Goal: Task Accomplishment & Management: Complete application form

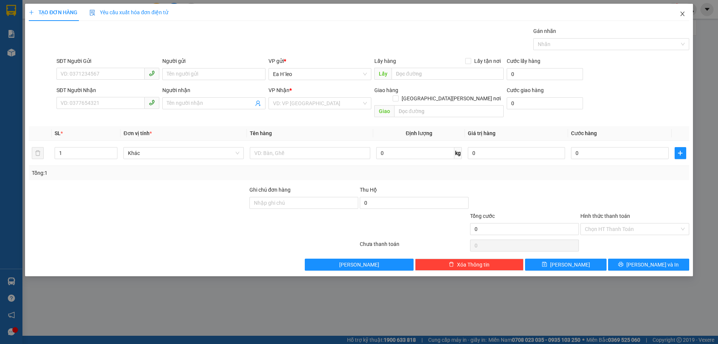
click at [682, 13] on icon "close" at bounding box center [682, 14] width 6 height 6
click at [684, 15] on div at bounding box center [689, 9] width 13 height 13
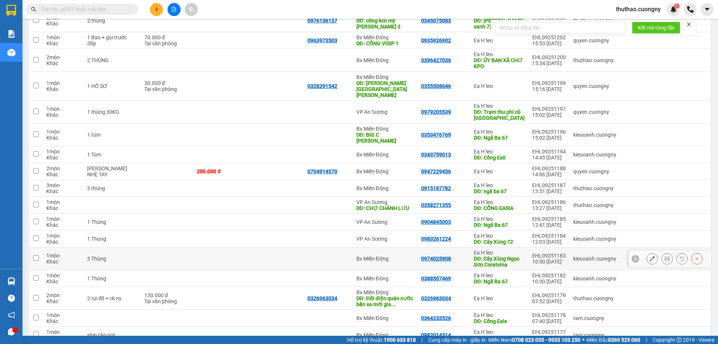
scroll to position [493, 0]
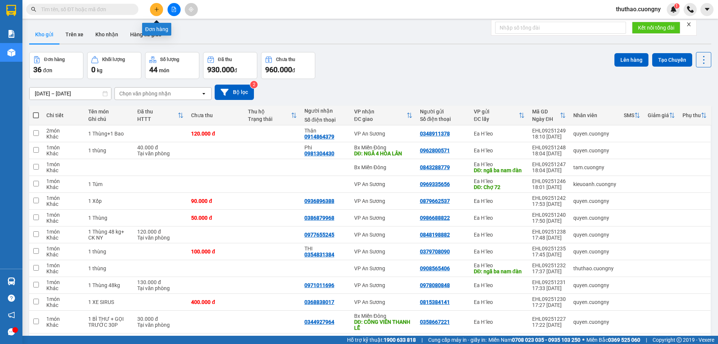
click at [157, 12] on button at bounding box center [156, 9] width 13 height 13
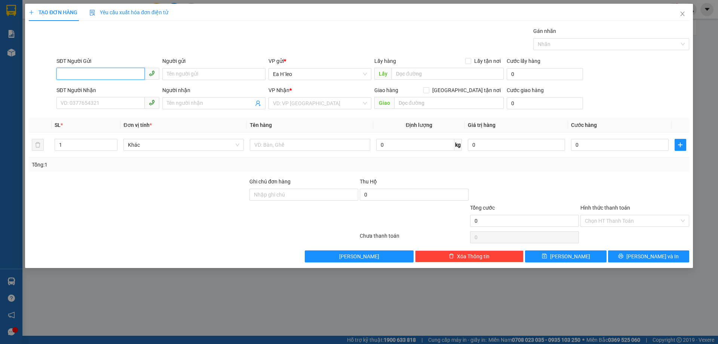
click at [110, 70] on input "SĐT Người Gửi" at bounding box center [100, 74] width 88 height 12
paste input "0384732431"
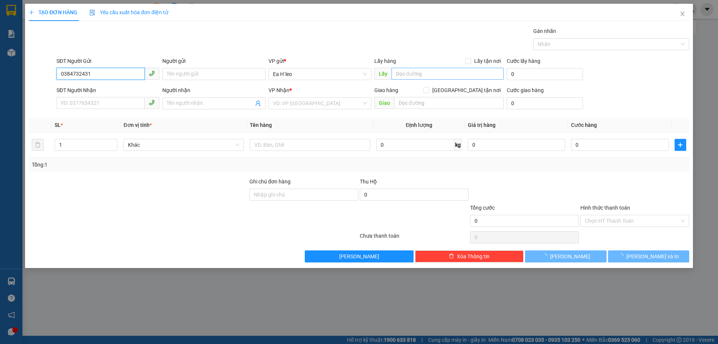
type input "0384732431"
click at [434, 76] on input "text" at bounding box center [447, 74] width 112 height 12
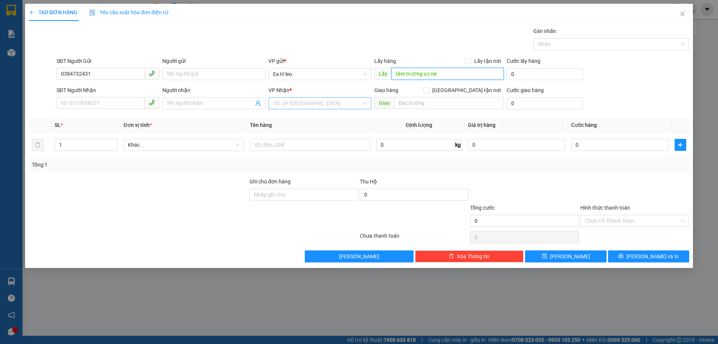
type input "lâm trường cư né"
click at [291, 107] on input "search" at bounding box center [317, 103] width 89 height 11
click at [304, 129] on div "Bx Miền Đông" at bounding box center [320, 130] width 94 height 8
click at [117, 103] on input "SĐT Người Nhận" at bounding box center [100, 103] width 88 height 12
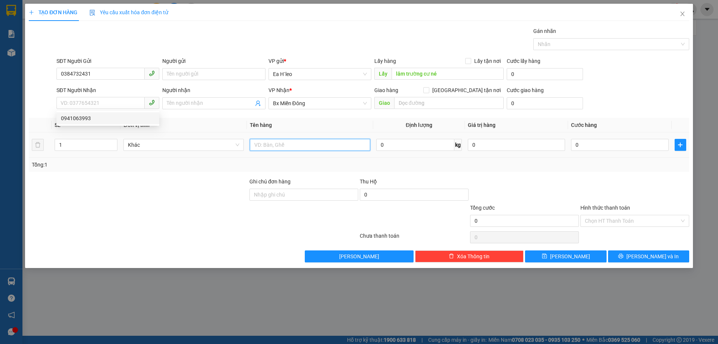
click at [283, 145] on input "text" at bounding box center [310, 145] width 120 height 12
type input "1 thùng"
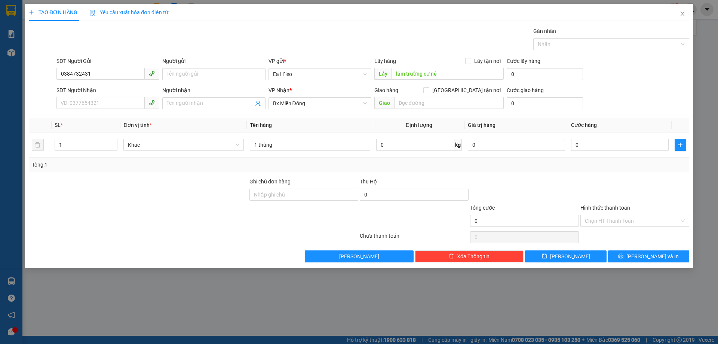
click at [186, 176] on div "Transit Pickup Surcharge Ids Transit Deliver Surcharge Ids Transit Deliver Surc…" at bounding box center [359, 144] width 660 height 235
click at [399, 72] on input "lâm trường cư né" at bounding box center [447, 74] width 112 height 12
click at [397, 74] on input "lâm trường cư né" at bounding box center [447, 74] width 112 height 12
click at [399, 74] on input "lâm trường cư né" at bounding box center [447, 74] width 112 height 12
click at [398, 73] on input "lâm trường cư né" at bounding box center [447, 74] width 112 height 12
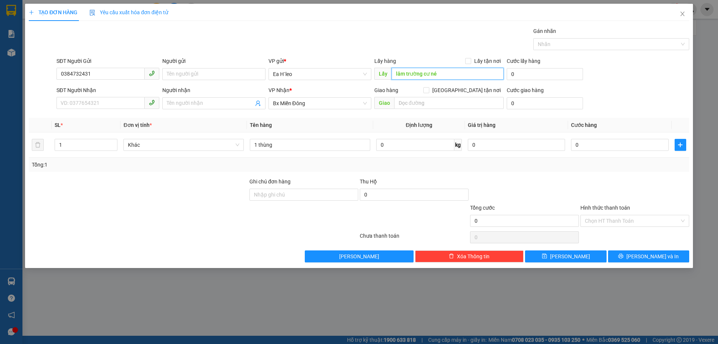
click at [398, 73] on input "lâm trường cư né" at bounding box center [447, 74] width 112 height 12
click at [409, 71] on input "Lâm trường cư né" at bounding box center [447, 74] width 112 height 12
click at [428, 73] on input "Lâm Trường cư né" at bounding box center [447, 74] width 112 height 12
click at [435, 71] on input "Lâm Trường Cư né" at bounding box center [447, 74] width 112 height 12
type input "Lâm Trường Cư Né"
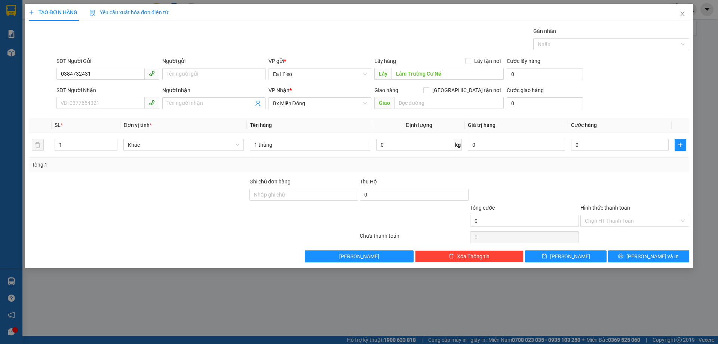
drag, startPoint x: 297, startPoint y: 220, endPoint x: 336, endPoint y: 228, distance: 39.2
click at [297, 220] on div at bounding box center [304, 216] width 110 height 26
click at [569, 256] on span "[PERSON_NAME]" at bounding box center [570, 256] width 40 height 8
click at [683, 13] on icon "close" at bounding box center [682, 14] width 4 height 4
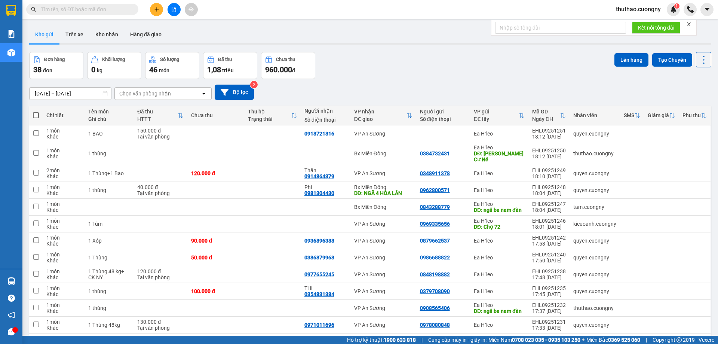
click at [119, 13] on input "text" at bounding box center [85, 9] width 88 height 8
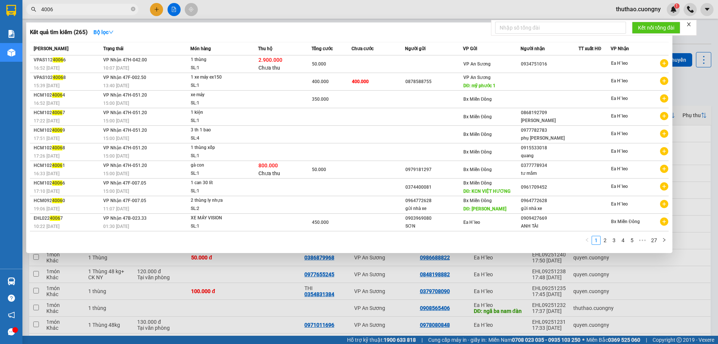
type input "4006"
click at [156, 9] on div at bounding box center [359, 172] width 718 height 344
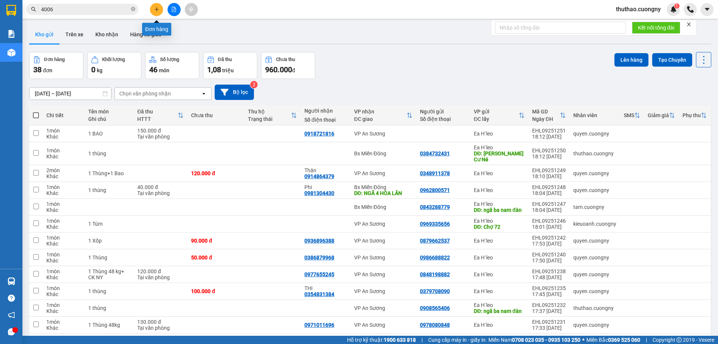
click at [156, 9] on icon "plus" at bounding box center [156, 9] width 5 height 5
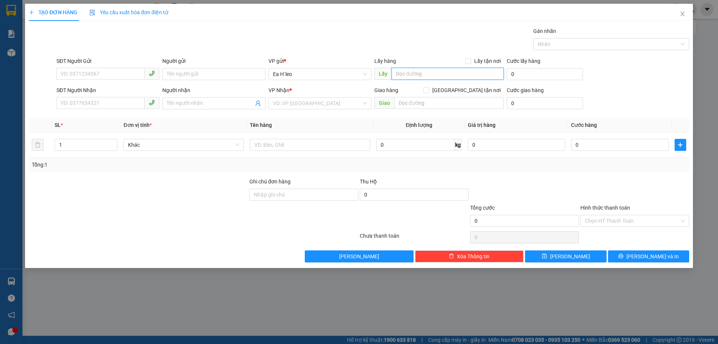
click at [416, 73] on input "text" at bounding box center [447, 74] width 112 height 12
type input "c"
type input "vựa sầu riêng như ý"
click at [298, 107] on input "search" at bounding box center [317, 103] width 89 height 11
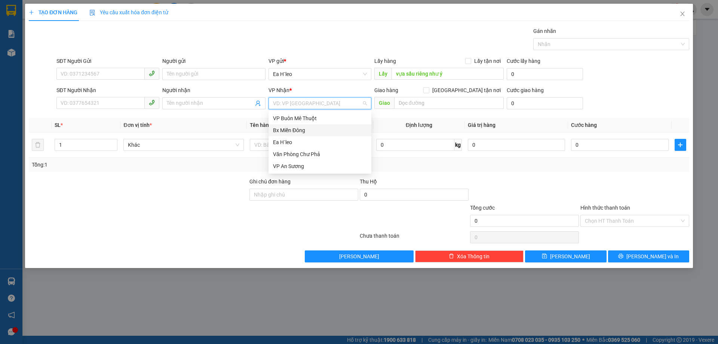
click at [305, 127] on div "Bx Miền Đông" at bounding box center [320, 130] width 94 height 8
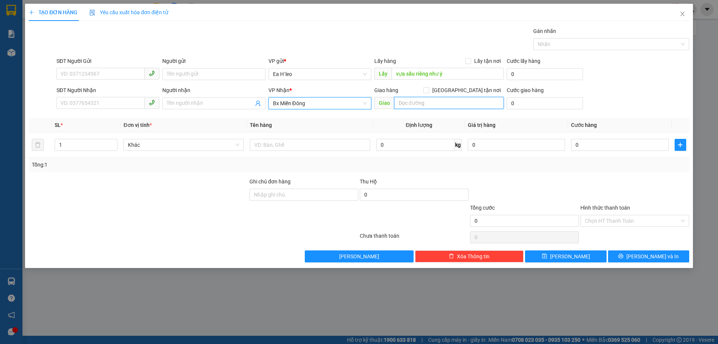
click at [425, 102] on input "text" at bounding box center [449, 103] width 110 height 12
type input "trạm dừng chân như ý"
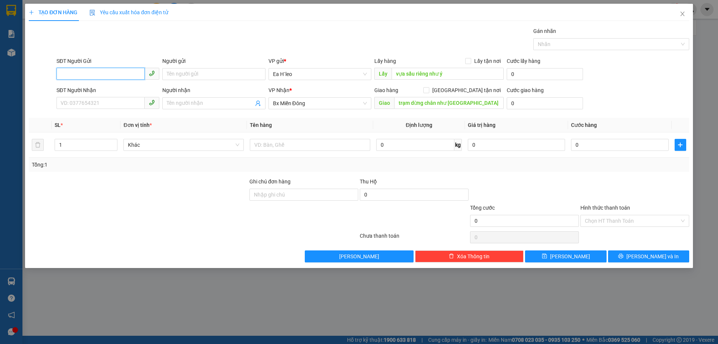
click at [113, 77] on input "SĐT Người Gửi" at bounding box center [100, 74] width 88 height 12
type input "0976983480"
click at [170, 170] on div "Tổng: 1" at bounding box center [359, 164] width 660 height 14
click at [111, 106] on input "SĐT Người Nhận" at bounding box center [100, 103] width 88 height 12
click at [397, 73] on input "vựa sầu riêng như ý" at bounding box center [447, 74] width 112 height 12
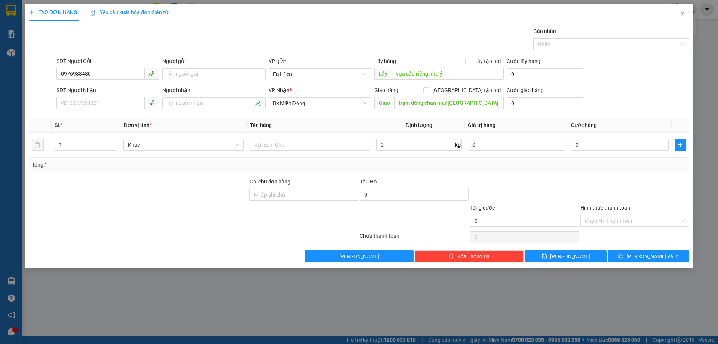
click at [467, 67] on div "Lấy hàng Lấy tận nơi" at bounding box center [438, 62] width 129 height 11
click at [468, 68] on input "vựa sầu riêng như ý" at bounding box center [447, 74] width 112 height 12
click at [468, 69] on input "vựa sầu riêng như ý" at bounding box center [447, 74] width 112 height 12
click at [398, 73] on input "vựa sầu riêng như ý qua cây xăng 55" at bounding box center [447, 74] width 112 height 12
type input "Vựa sầu riêng như ý qua cây xăng 55"
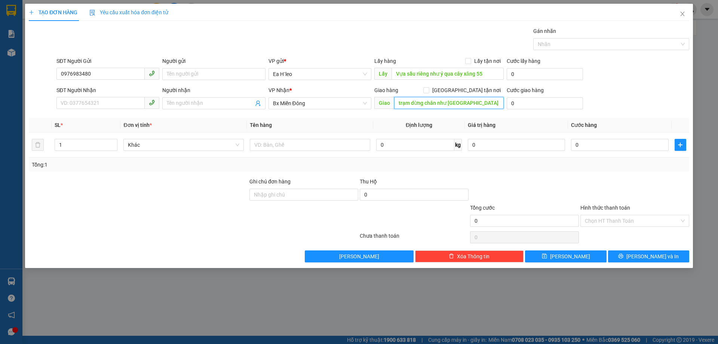
click at [401, 101] on input "trạm dừng chân như ý" at bounding box center [449, 103] width 110 height 12
click at [373, 121] on th "Định lượng" at bounding box center [419, 125] width 92 height 15
click at [457, 103] on input "Trạm dừng chân như ý" at bounding box center [449, 103] width 110 height 12
type input "Trạm dừng chân RẠNG ĐÔNG"
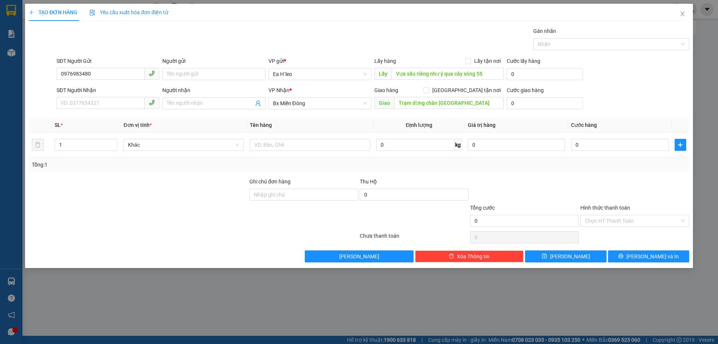
click at [538, 123] on th "Giá trị hàng" at bounding box center [516, 125] width 103 height 15
click at [76, 104] on input "SĐT Người Nhận" at bounding box center [100, 103] width 88 height 12
type input "0377828228"
click at [426, 106] on input "text" at bounding box center [449, 103] width 110 height 12
type input "U"
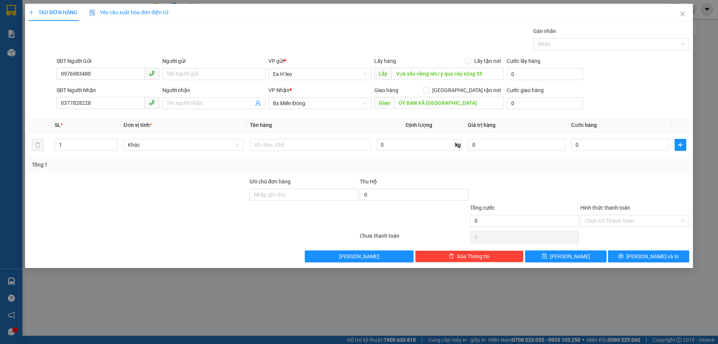
click at [395, 121] on th "Định lượng" at bounding box center [419, 125] width 92 height 15
click at [464, 103] on input "ỦY BAN XÃ PHÚ SƠN" at bounding box center [449, 103] width 110 height 12
type input "ỦY BAN XÃ PHÚ SƠN"
click at [458, 113] on div "Transit Pickup Surcharge Ids Transit Deliver Surcharge Ids Transit Deliver Surc…" at bounding box center [359, 144] width 660 height 235
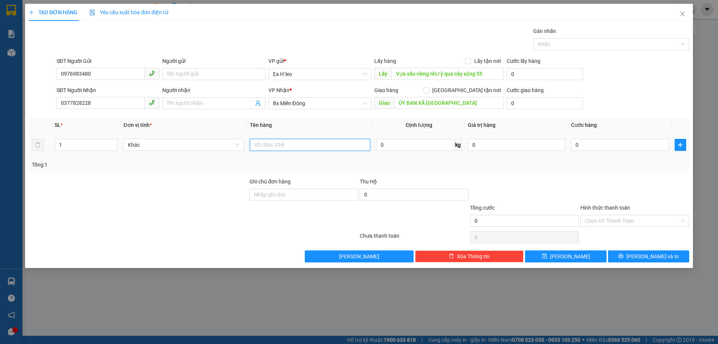
click at [304, 148] on input "text" at bounding box center [310, 145] width 120 height 12
type input "1"
click at [281, 145] on input "1" at bounding box center [310, 145] width 120 height 12
drag, startPoint x: 283, startPoint y: 146, endPoint x: 199, endPoint y: 151, distance: 83.9
click at [201, 151] on tr "1 Khác 1 0 kg 0 0" at bounding box center [359, 144] width 660 height 25
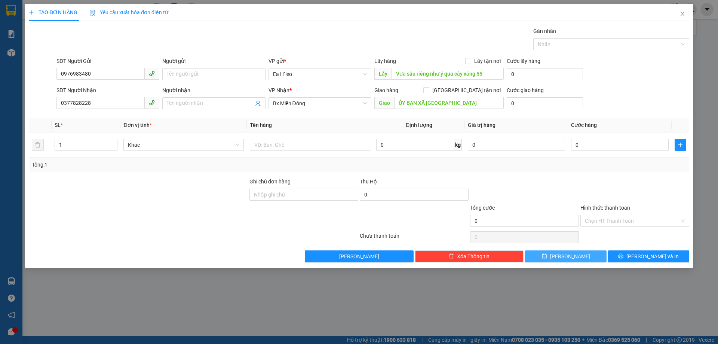
click at [556, 258] on button "[PERSON_NAME]" at bounding box center [565, 256] width 81 height 12
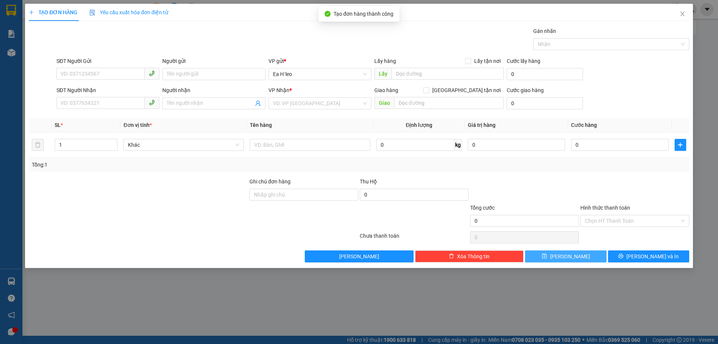
click at [547, 255] on icon "save" at bounding box center [544, 255] width 5 height 5
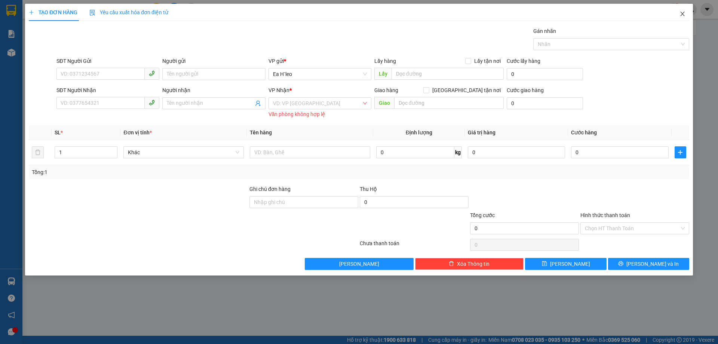
drag, startPoint x: 683, startPoint y: 15, endPoint x: 98, endPoint y: 3, distance: 585.2
click at [683, 15] on icon "close" at bounding box center [682, 14] width 6 height 6
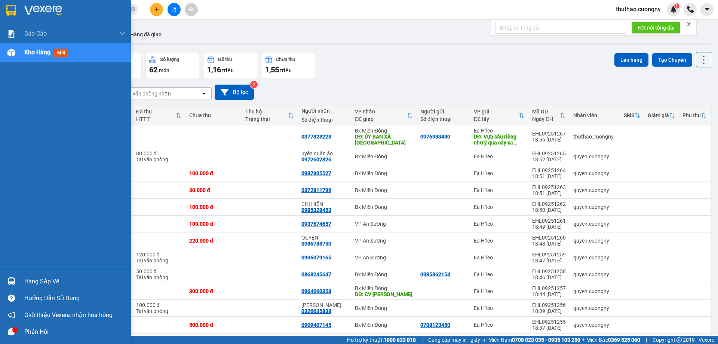
click at [10, 14] on img at bounding box center [11, 10] width 10 height 11
